Goal: Task Accomplishment & Management: Manage account settings

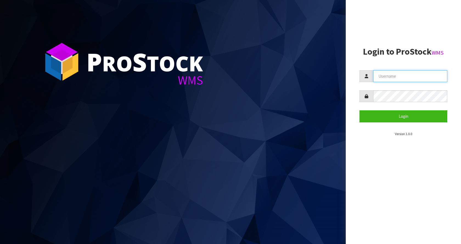
click at [412, 75] on input "text" at bounding box center [411, 76] width 74 height 12
type input "[EMAIL_ADDRESS][DOMAIN_NAME]"
click at [360, 110] on button "Login" at bounding box center [404, 116] width 88 height 12
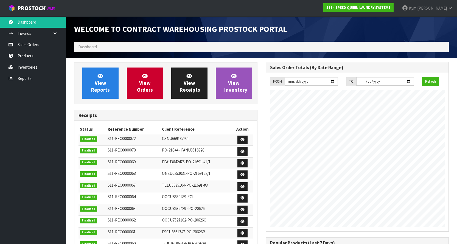
scroll to position [263, 191]
click at [42, 45] on link "Sales Orders" at bounding box center [33, 44] width 66 height 11
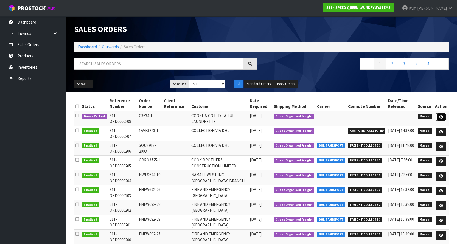
click at [443, 117] on icon at bounding box center [442, 117] width 4 height 4
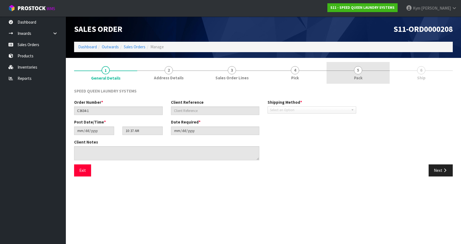
click at [367, 73] on link "5 Pack" at bounding box center [358, 73] width 63 height 22
